Goal: Task Accomplishment & Management: Manage account settings

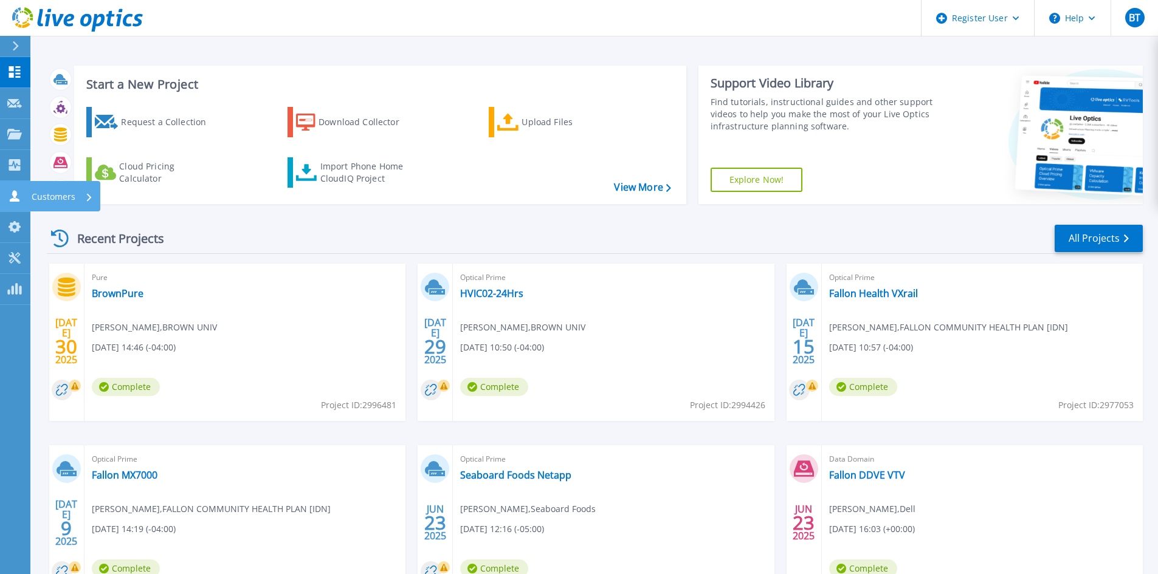
click at [18, 188] on link "Customers Customers" at bounding box center [15, 196] width 30 height 31
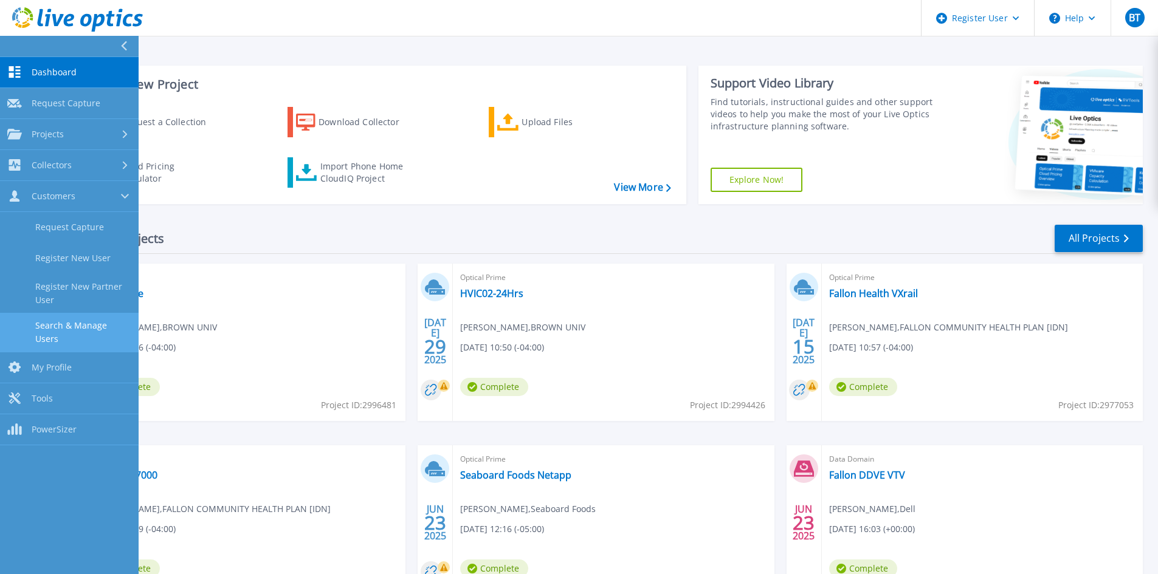
click at [92, 331] on link "Search & Manage Users" at bounding box center [69, 332] width 139 height 39
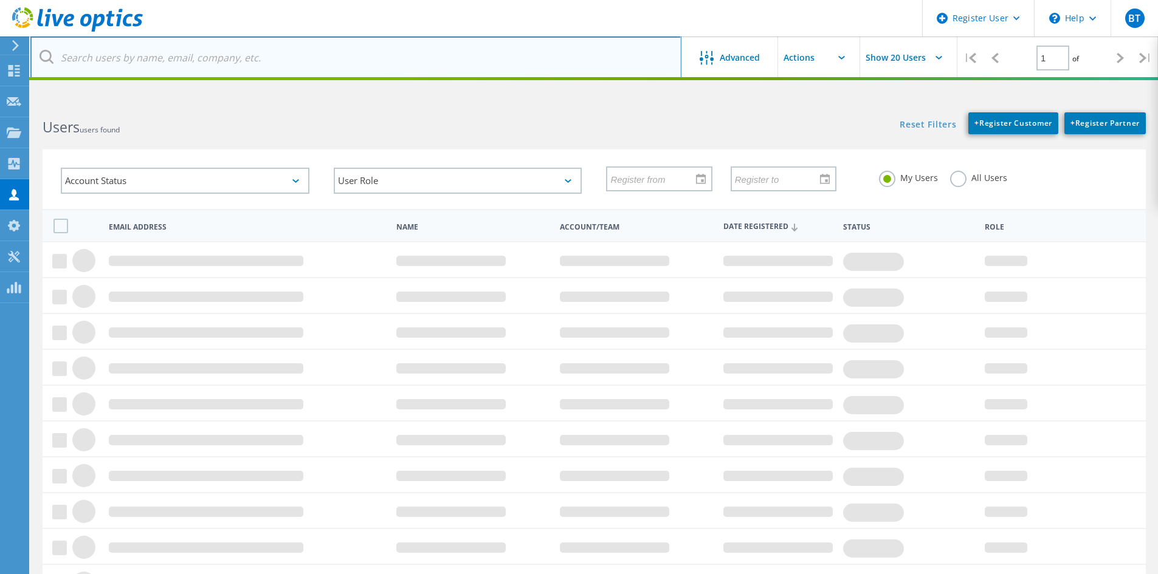
click at [298, 63] on input "text" at bounding box center [355, 57] width 651 height 43
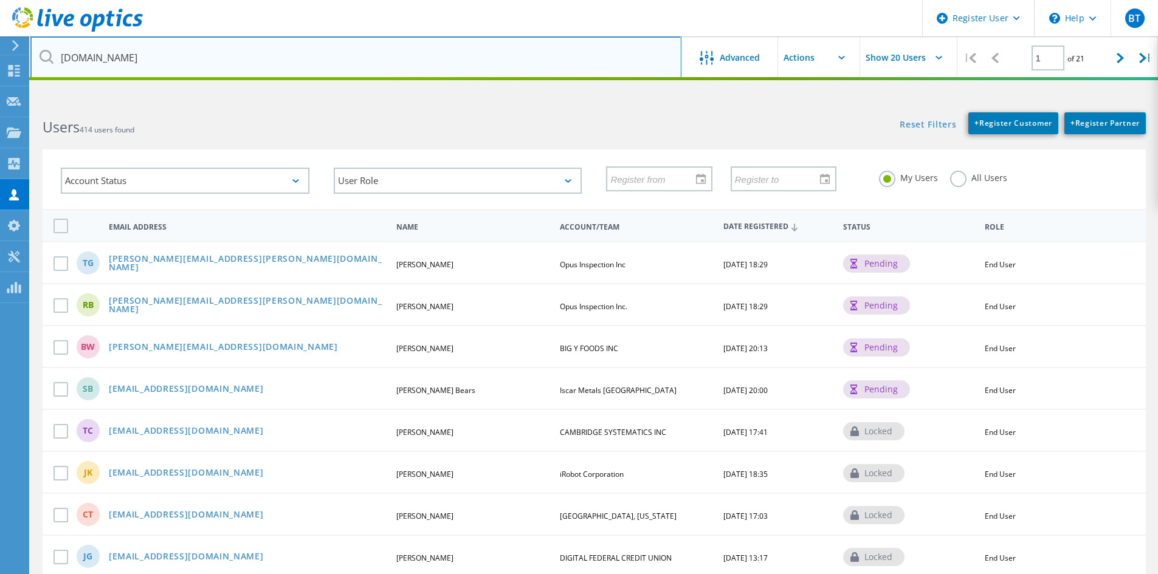
type input "[DOMAIN_NAME]"
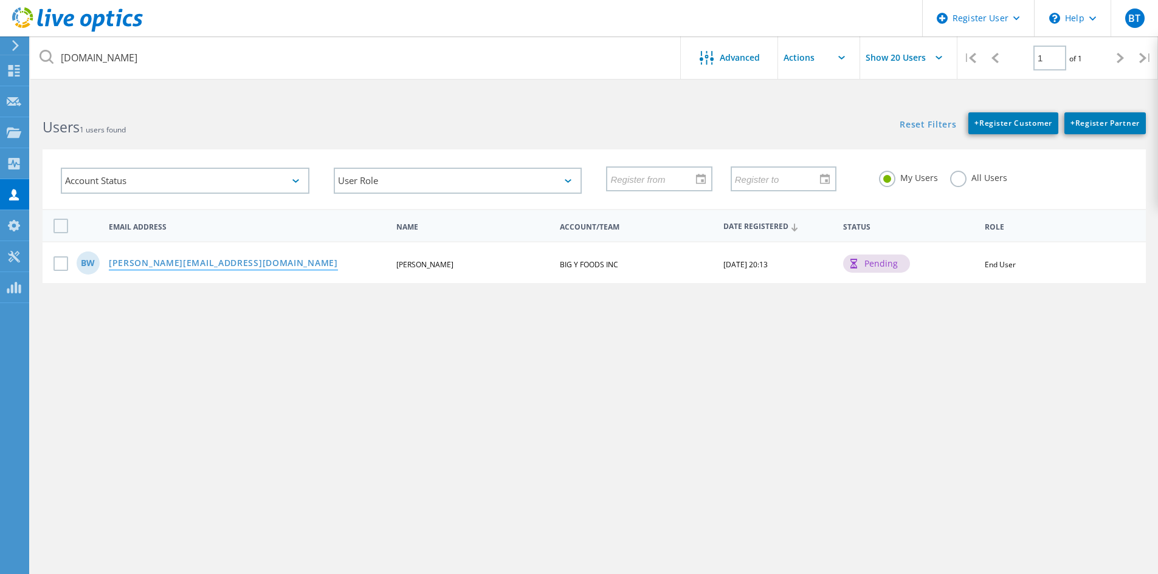
click at [196, 269] on link "[PERSON_NAME][EMAIL_ADDRESS][DOMAIN_NAME]" at bounding box center [223, 264] width 229 height 10
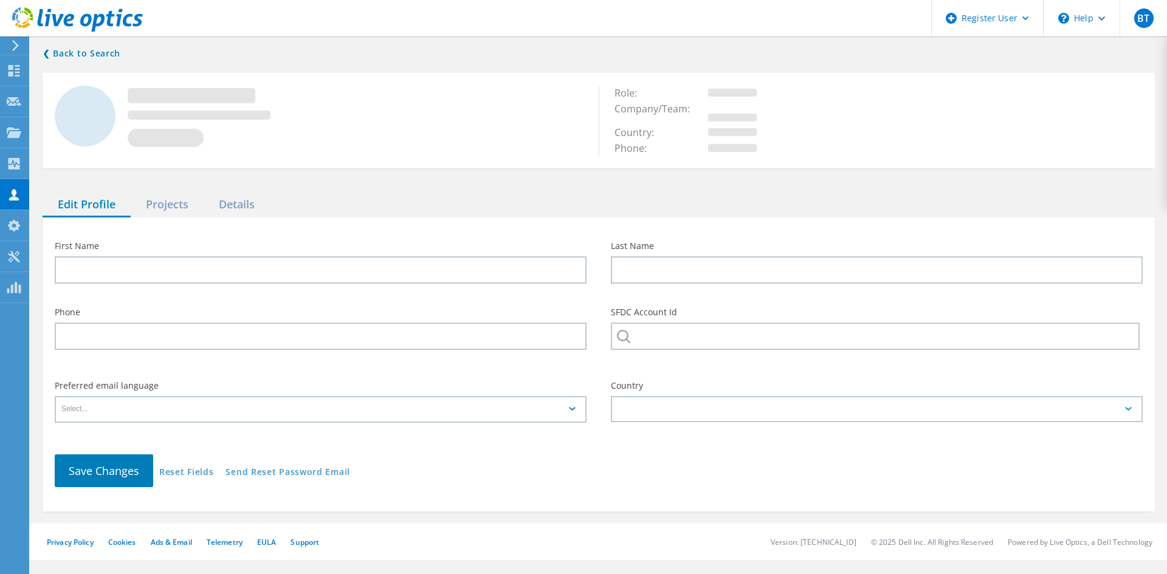
type input "[PERSON_NAME]"
type input "BIG Y FOODS INC"
type input "English"
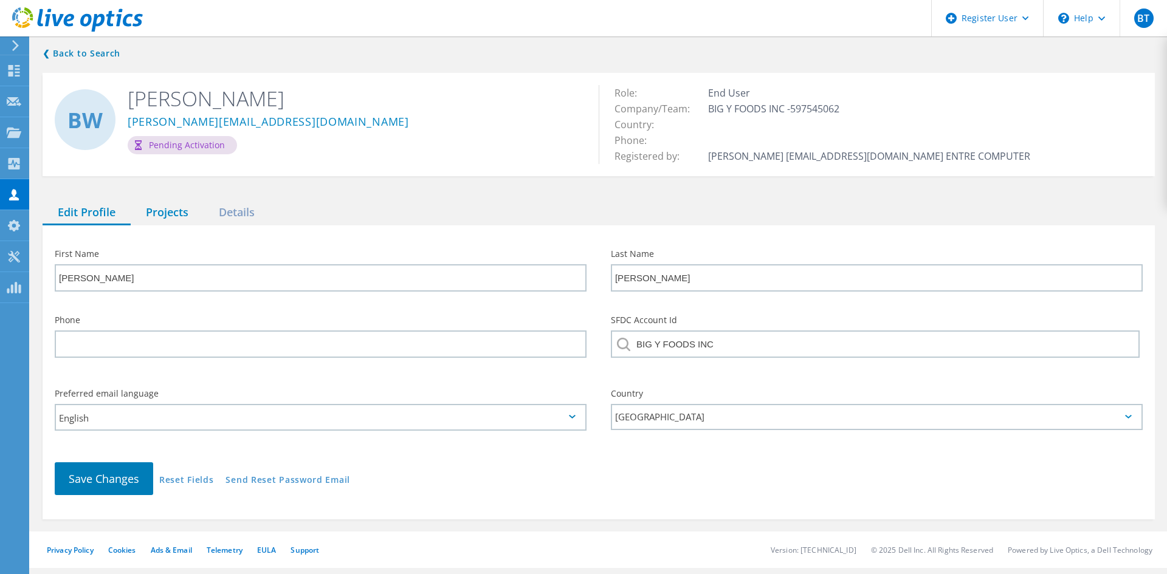
click at [165, 215] on div "Projects" at bounding box center [167, 213] width 73 height 25
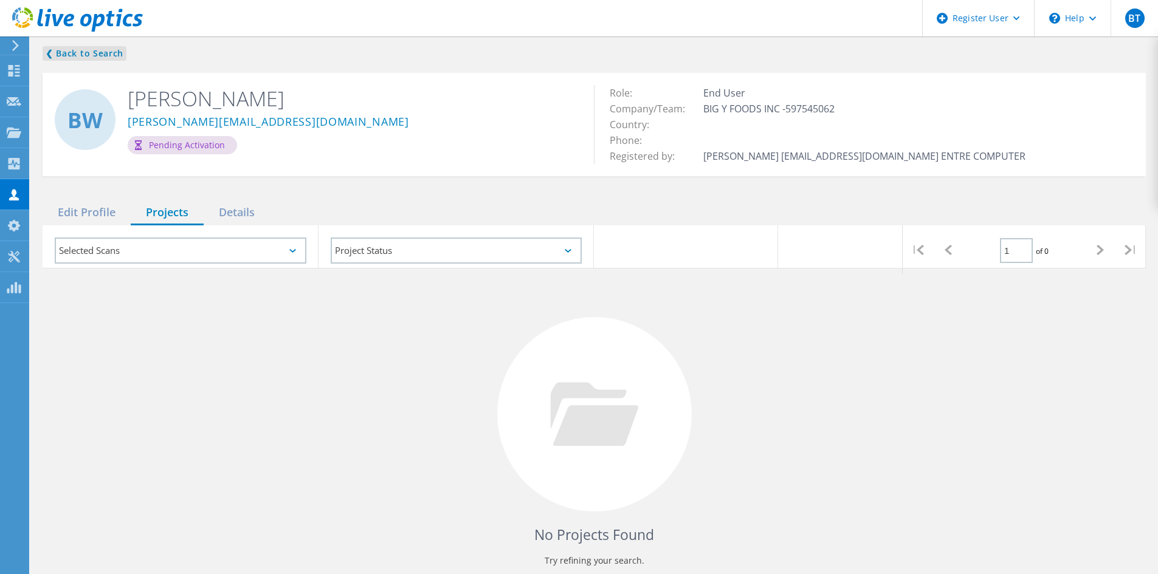
click at [93, 51] on link "❮ Back to Search" at bounding box center [85, 53] width 84 height 15
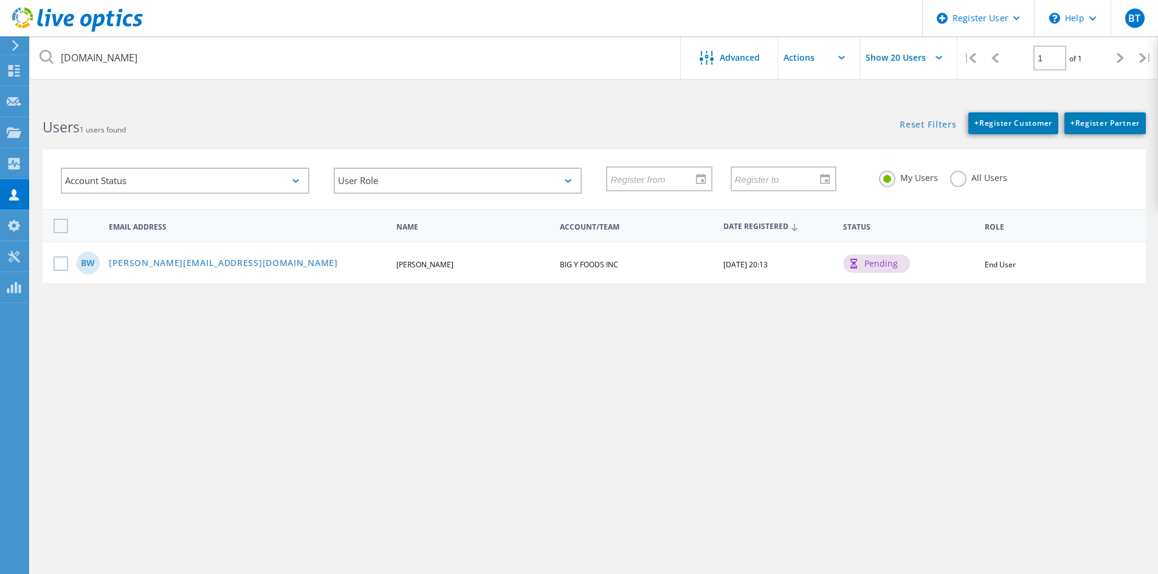
click at [955, 182] on label "All Users" at bounding box center [978, 177] width 57 height 12
click at [0, 0] on input "All Users" at bounding box center [0, 0] width 0 height 0
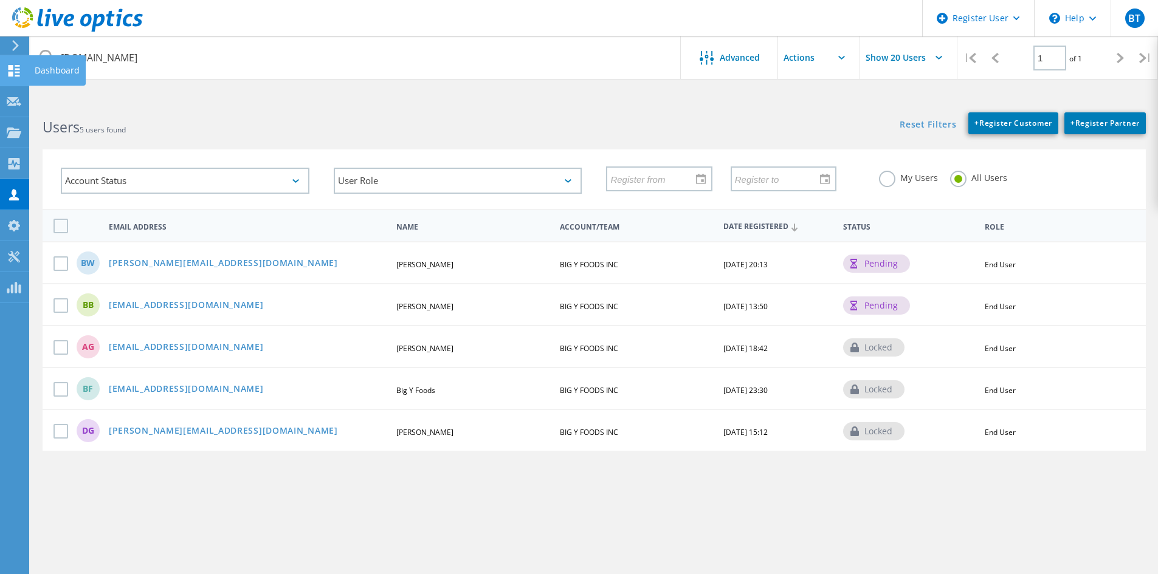
click at [10, 69] on use at bounding box center [15, 71] width 12 height 12
